Goal: Task Accomplishment & Management: Manage account settings

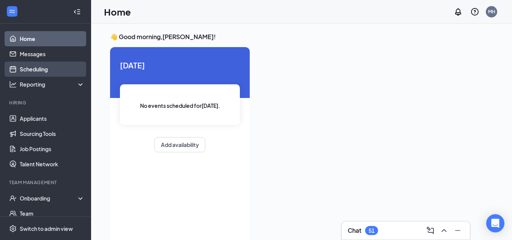
click at [46, 71] on link "Scheduling" at bounding box center [52, 68] width 65 height 15
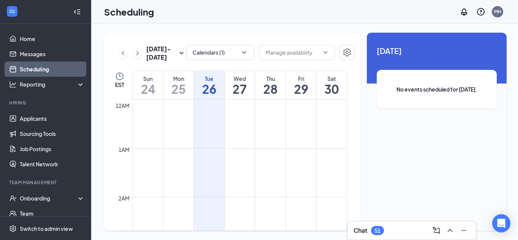
scroll to position [373, 0]
click at [242, 52] on icon "ChevronDown" at bounding box center [244, 52] width 4 height 2
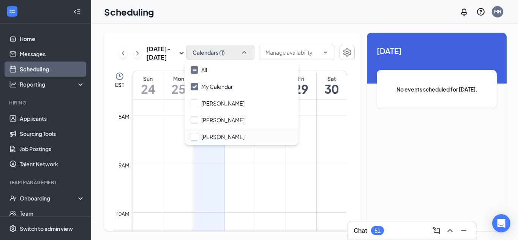
click at [197, 134] on input "[PERSON_NAME]" at bounding box center [218, 137] width 54 height 8
checkbox input "true"
click at [264, 38] on div "[DATE] - [DATE] Calendars (2) EST Sun 24 Mon 25 Tue 26 Wed 27 Thu 28 Fri 29 Sat…" at bounding box center [232, 132] width 257 height 198
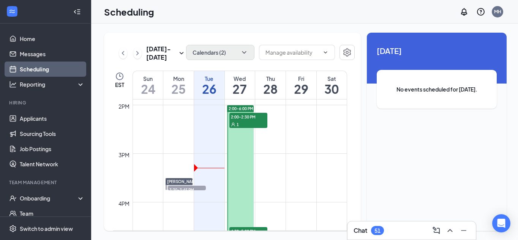
scroll to position [671, 0]
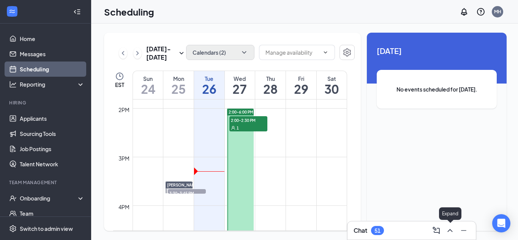
click at [449, 233] on icon "ChevronUp" at bounding box center [449, 230] width 9 height 9
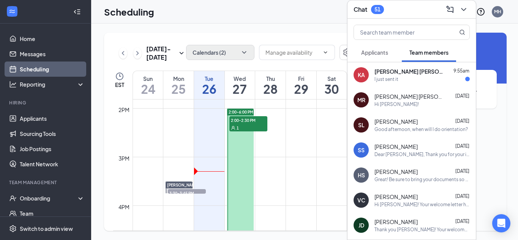
click at [376, 52] on span "Applicants" at bounding box center [374, 52] width 27 height 7
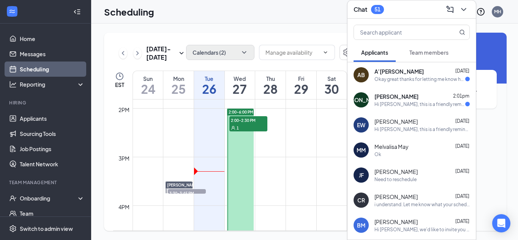
click at [443, 107] on div "Hi [PERSON_NAME], this is a friendly reminder. Your interview with [DEMOGRAPHIC…" at bounding box center [419, 104] width 91 height 6
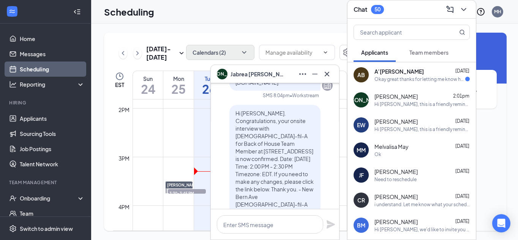
scroll to position [-165, 0]
click at [318, 41] on div "[DATE] - [DATE] Calendars (2) EST Sun 24 Mon 25 Tue 26 Wed 27 Thu 28 Fri 29 Sat…" at bounding box center [232, 132] width 257 height 198
click at [464, 8] on icon "ChevronDown" at bounding box center [463, 9] width 9 height 9
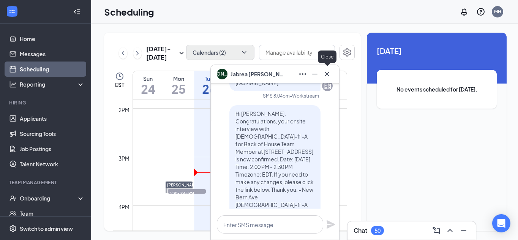
click at [322, 74] on button at bounding box center [327, 74] width 12 height 12
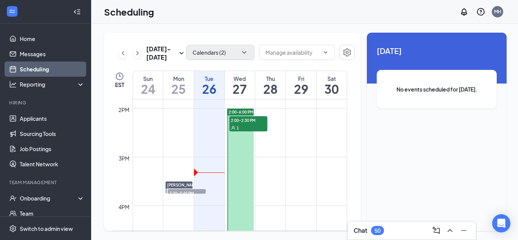
click at [271, 35] on div "[DATE] - [DATE] Calendars (2) EST Sun 24 Mon 25 Tue 26 Wed 27 Thu 28 Fri 29 Sat…" at bounding box center [232, 132] width 257 height 198
click at [135, 54] on icon "ChevronRight" at bounding box center [138, 53] width 8 height 9
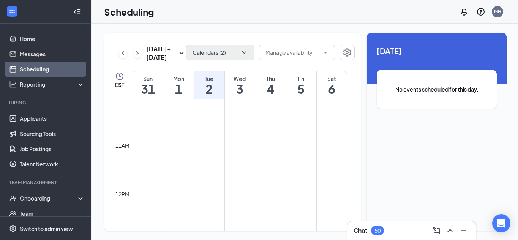
scroll to position [505, 0]
click at [324, 57] on span at bounding box center [297, 52] width 76 height 15
click at [340, 38] on div "[DATE] - [DATE] Calendars (2) EST Sun 31 Mon 1 Tue 2 Wed 3 Thu 4 Fri 5 Sat 6 12…" at bounding box center [232, 132] width 257 height 198
click at [342, 46] on button "button" at bounding box center [346, 52] width 15 height 15
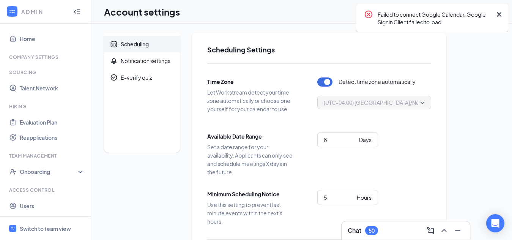
click at [74, 11] on icon "Collapse" at bounding box center [75, 11] width 2 height 3
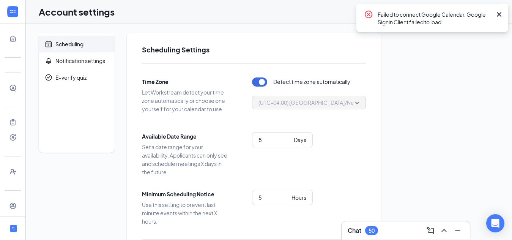
click at [498, 15] on icon "Cross" at bounding box center [499, 14] width 5 height 5
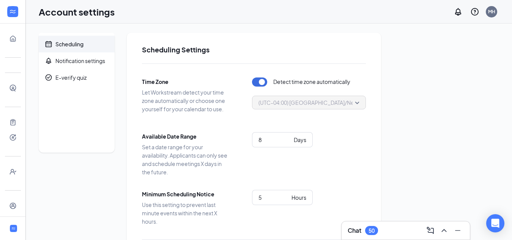
click at [1, 39] on ul "Home Company Settings Sourcing Talent Network Hiring Evaluation Plan Reapplicat…" at bounding box center [12, 128] width 25 height 208
click at [2, 39] on ul "Home Company Settings Sourcing Talent Network Hiring Evaluation Plan Reapplicat…" at bounding box center [12, 128] width 25 height 208
click at [20, 39] on link "Home" at bounding box center [24, 38] width 8 height 15
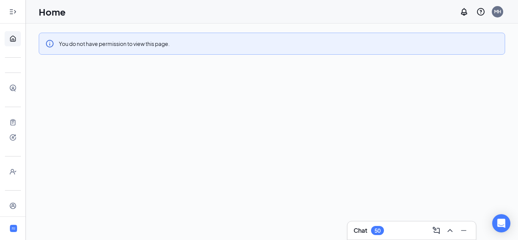
click at [9, 14] on icon "Expand" at bounding box center [10, 11] width 3 height 5
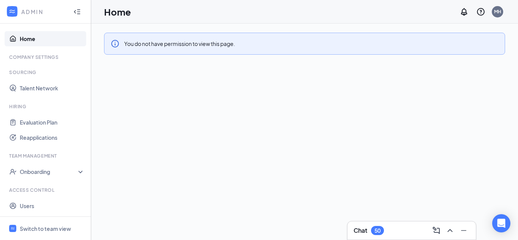
click at [26, 46] on link "Home" at bounding box center [52, 38] width 65 height 15
click at [73, 12] on icon "Collapse" at bounding box center [77, 12] width 8 height 8
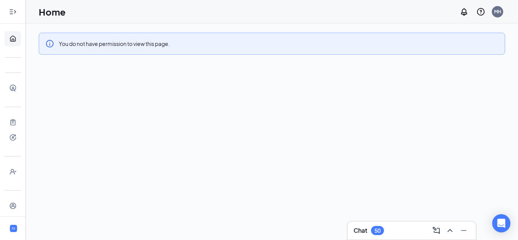
click at [12, 14] on icon "Expand" at bounding box center [13, 12] width 8 height 8
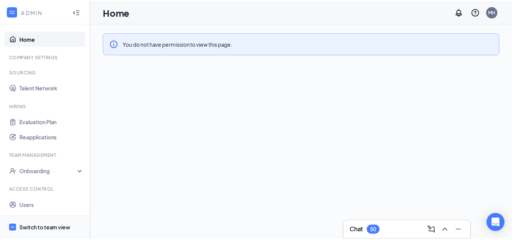
scroll to position [15, 0]
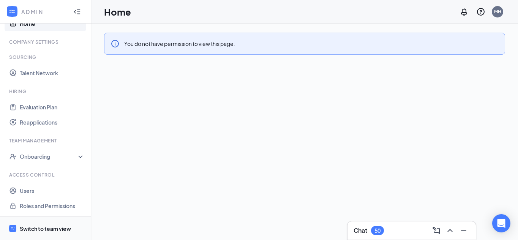
click at [35, 233] on span "Switch to team view" at bounding box center [52, 228] width 65 height 23
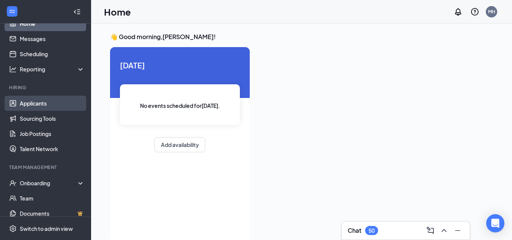
click at [49, 100] on link "Applicants" at bounding box center [52, 103] width 65 height 15
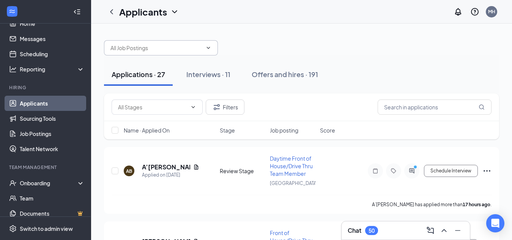
click at [177, 50] on input "text" at bounding box center [156, 48] width 92 height 8
click at [336, 19] on div "Applicants MH" at bounding box center [301, 12] width 421 height 24
click at [437, 107] on input "text" at bounding box center [435, 106] width 114 height 15
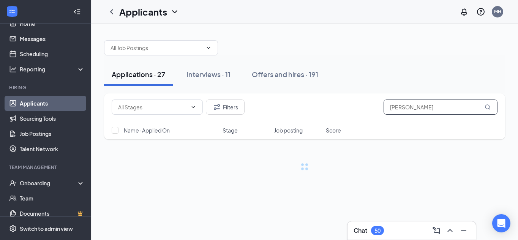
type input "[PERSON_NAME]"
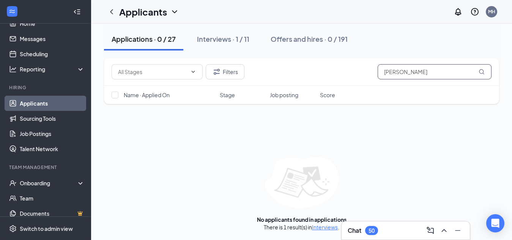
scroll to position [35, 0]
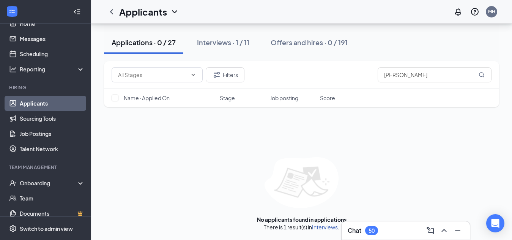
click at [334, 227] on link "Interviews" at bounding box center [325, 227] width 26 height 7
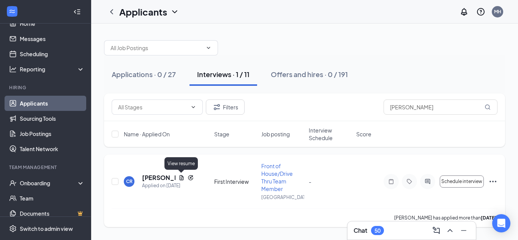
click at [180, 178] on icon "Document" at bounding box center [181, 178] width 6 height 6
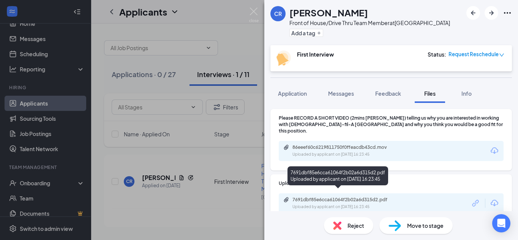
click at [360, 197] on div "7691dbf85e6cca61064f2b02a6d315d2.pdf" at bounding box center [345, 200] width 106 height 6
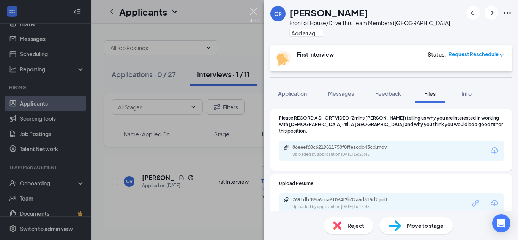
click at [254, 9] on img at bounding box center [253, 15] width 9 height 15
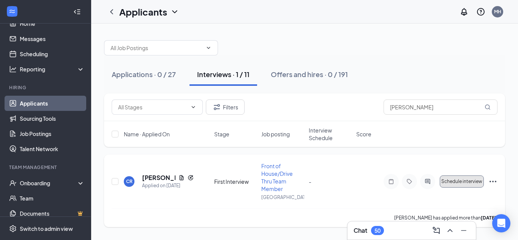
click at [479, 182] on span "Schedule interview" at bounding box center [461, 181] width 41 height 5
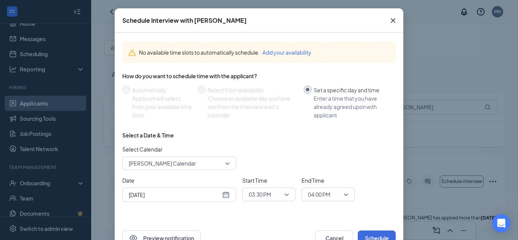
scroll to position [30, 0]
click at [345, 192] on div "04:00 PM" at bounding box center [327, 194] width 53 height 14
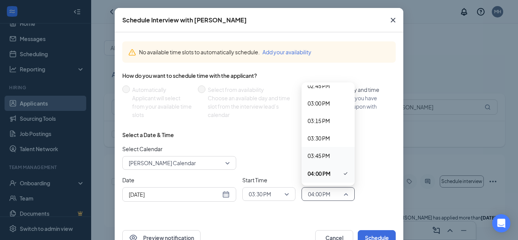
click at [321, 157] on span "03:45 PM" at bounding box center [318, 155] width 22 height 8
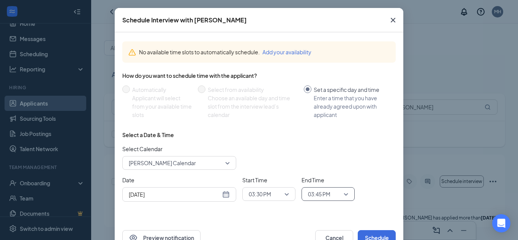
click at [271, 143] on div "Select a Date & Time Select Calendar [PERSON_NAME] Calendar Date [DATE] Start T…" at bounding box center [258, 169] width 273 height 77
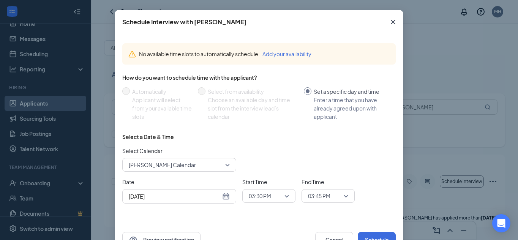
scroll to position [27, 0]
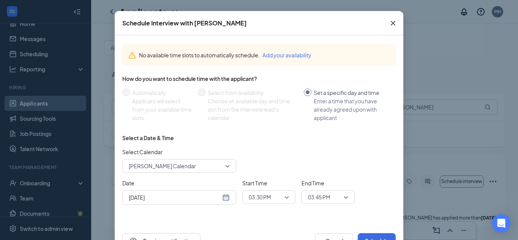
click at [289, 52] on button "Add your availability" at bounding box center [286, 55] width 49 height 8
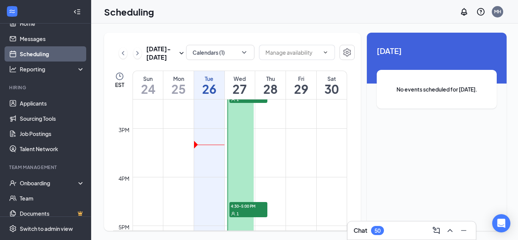
scroll to position [700, 0]
click at [205, 143] on td at bounding box center [239, 146] width 214 height 12
click at [304, 53] on input "text" at bounding box center [292, 52] width 54 height 8
click at [307, 56] on input "text" at bounding box center [292, 52] width 54 height 8
click at [467, 148] on div "Unavailable in basic plan [DATE] No events scheduled for [DATE]." at bounding box center [437, 132] width 140 height 198
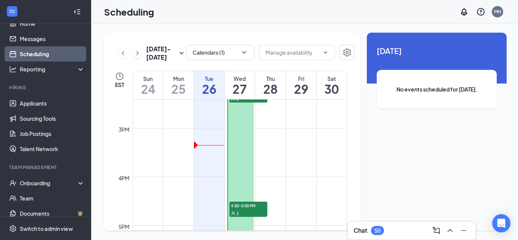
click at [353, 180] on div "[DATE] - [DATE] Calendars (1) EST Sun 24 Mon 25 Tue 26 Wed 27 Thu 28 Fri 29 Sat…" at bounding box center [232, 132] width 257 height 198
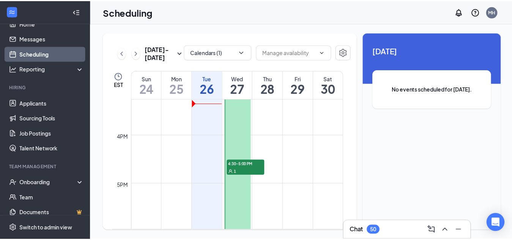
scroll to position [719, 0]
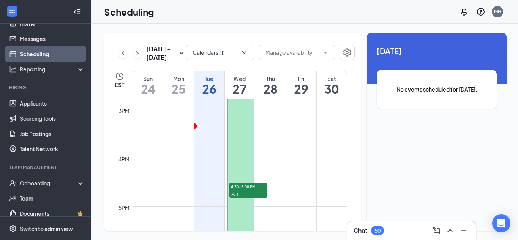
click at [442, 184] on div "Unavailable in basic plan [DATE] No events scheduled for [DATE]." at bounding box center [437, 132] width 140 height 198
click at [422, 95] on div "No events scheduled for [DATE]." at bounding box center [436, 89] width 120 height 39
click at [346, 50] on icon "Settings" at bounding box center [347, 52] width 8 height 8
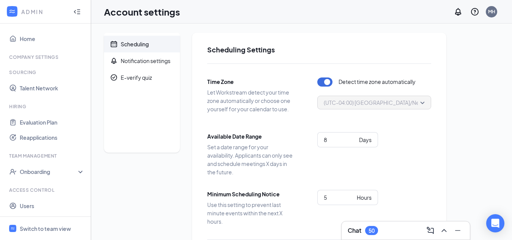
scroll to position [15, 0]
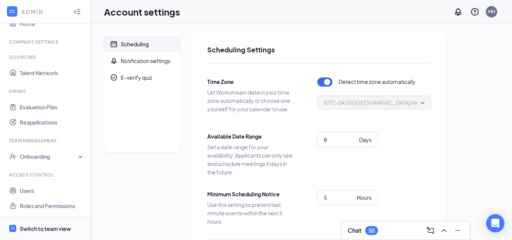
click at [46, 227] on div "Switch to team view" at bounding box center [45, 229] width 51 height 8
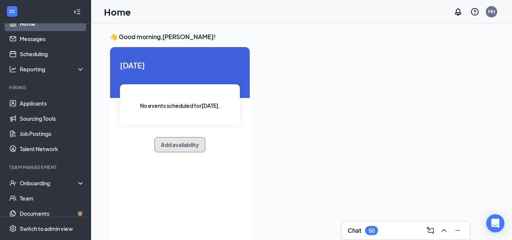
click at [187, 148] on button "Add availability" at bounding box center [179, 144] width 51 height 15
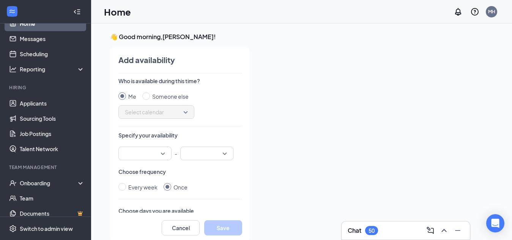
scroll to position [3, 0]
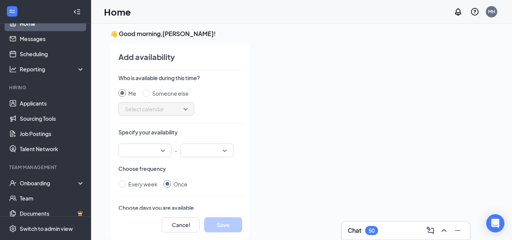
click at [147, 151] on input "search" at bounding box center [142, 150] width 39 height 13
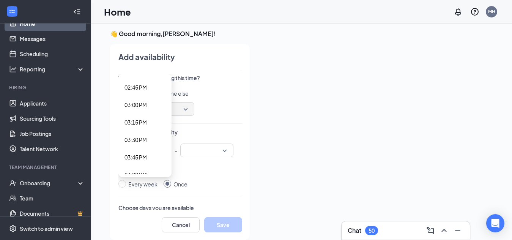
scroll to position [1042, 0]
click at [138, 110] on span "03:15 PM" at bounding box center [135, 108] width 22 height 8
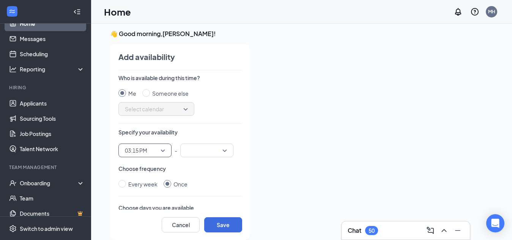
click at [200, 152] on input "search" at bounding box center [204, 150] width 39 height 13
click at [198, 87] on span "03:45 PM" at bounding box center [197, 89] width 22 height 8
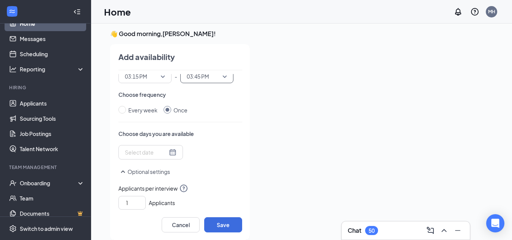
scroll to position [75, 0]
click at [163, 157] on div at bounding box center [150, 151] width 65 height 14
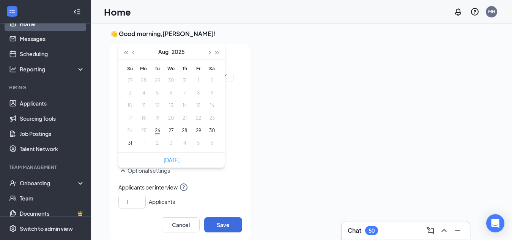
type input "[DATE]"
click at [158, 129] on button "26" at bounding box center [157, 130] width 14 height 8
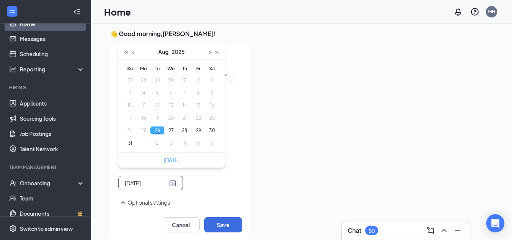
type input "[DATE]"
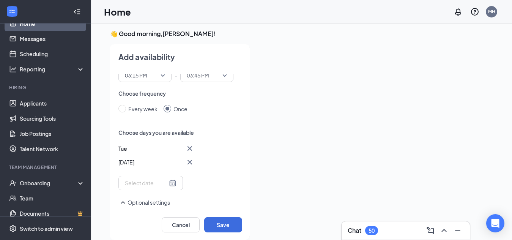
click at [216, 180] on div "Tue Aug [DATE] Mo Tu We Th Fr Sa 27 28 29 30 31 1 2 3 4 5 6 7 8 9 10 11 12 13 1…" at bounding box center [180, 167] width 124 height 46
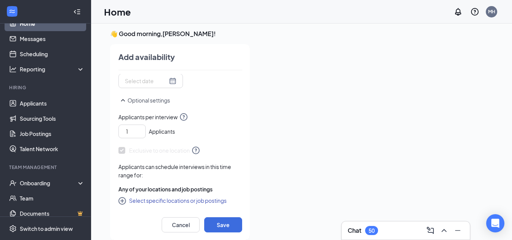
scroll to position [16, 0]
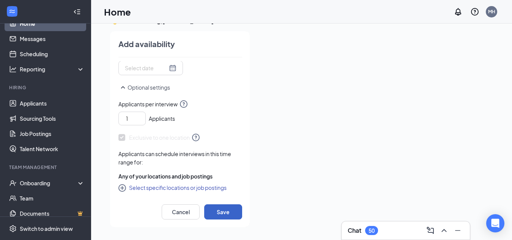
click at [224, 213] on button "Save" at bounding box center [223, 211] width 38 height 15
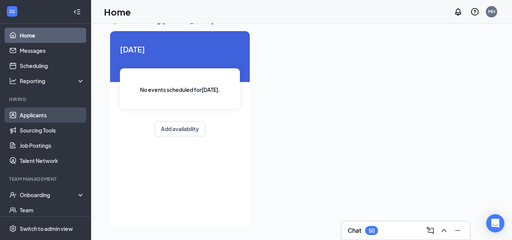
scroll to position [0, 0]
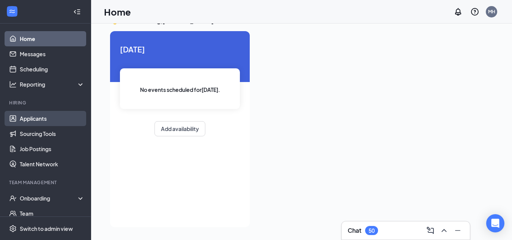
click at [52, 117] on link "Applicants" at bounding box center [52, 118] width 65 height 15
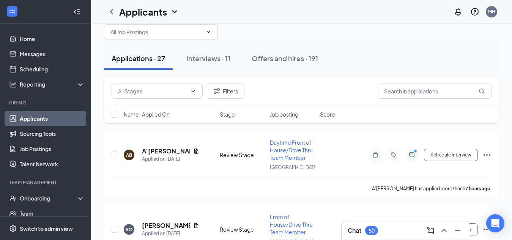
click at [362, 79] on div "Filters" at bounding box center [301, 91] width 395 height 28
click at [398, 90] on input "text" at bounding box center [435, 90] width 114 height 15
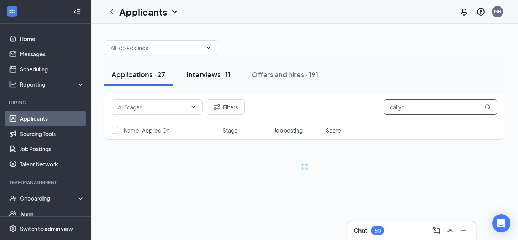
type input "cailyn"
click at [209, 75] on div "Interviews · 11" at bounding box center [208, 73] width 44 height 9
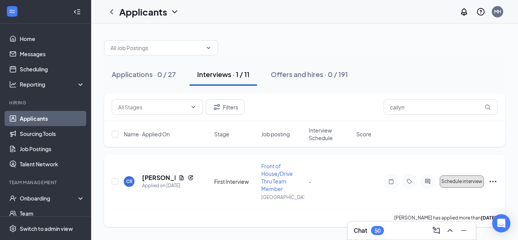
click at [460, 179] on span "Schedule interview" at bounding box center [461, 181] width 41 height 5
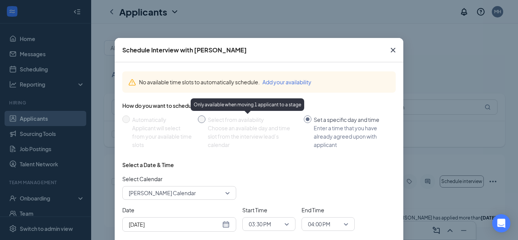
scroll to position [53, 0]
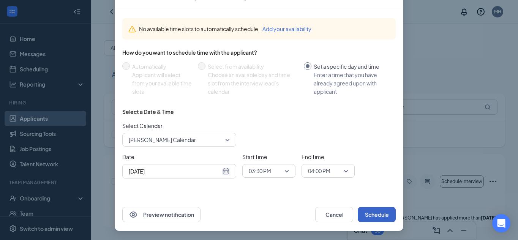
click at [377, 216] on button "Schedule" at bounding box center [376, 214] width 38 height 15
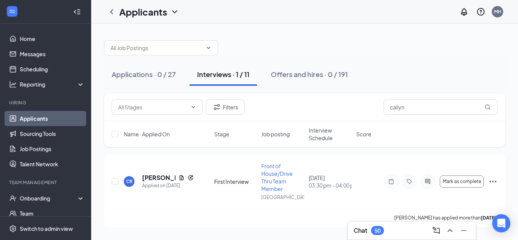
click at [400, 77] on div "Applications · 0 / 27 Interviews · 1 / 11 Offers and hires · 0 / 191" at bounding box center [304, 74] width 401 height 23
click at [143, 178] on h5 "[PERSON_NAME]" at bounding box center [158, 177] width 33 height 8
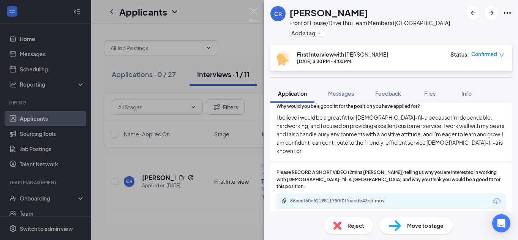
scroll to position [764, 0]
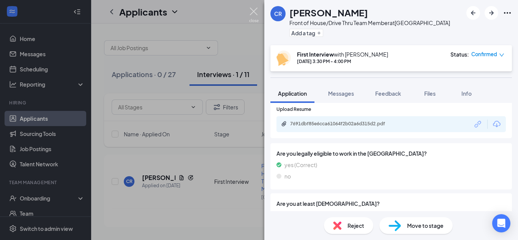
click at [253, 11] on img at bounding box center [253, 15] width 9 height 15
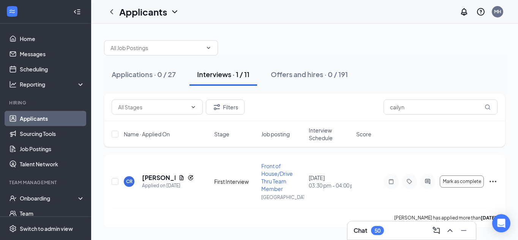
click at [272, 40] on div at bounding box center [304, 44] width 401 height 23
